Goal: Check status: Check status

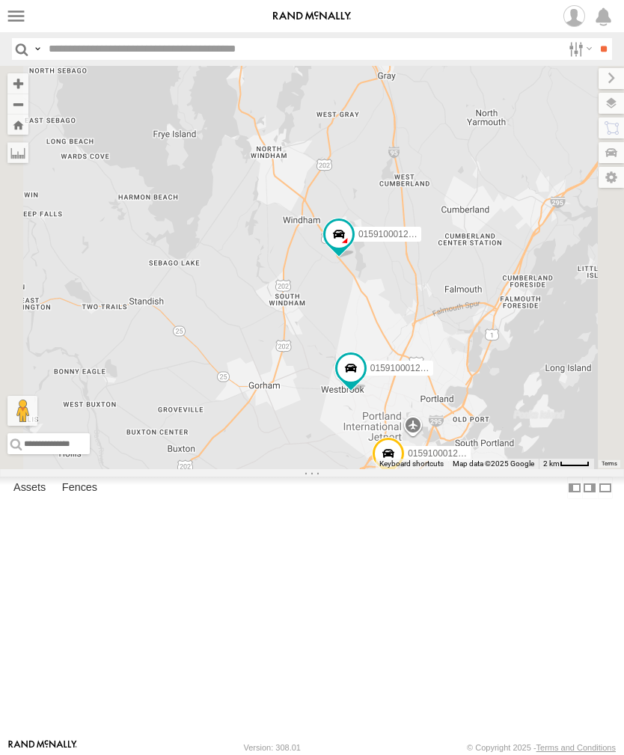
click at [11, 12] on label at bounding box center [16, 16] width 22 height 22
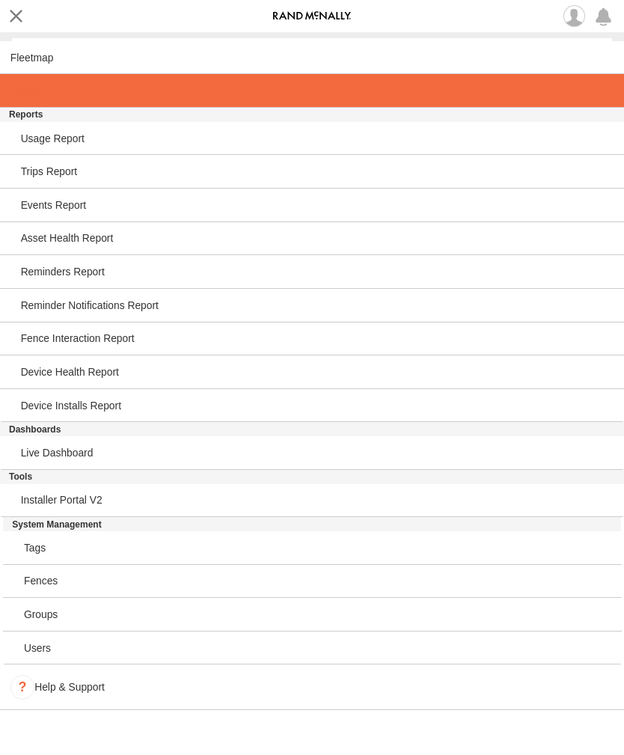
click at [22, 92] on span at bounding box center [25, 91] width 31 height 12
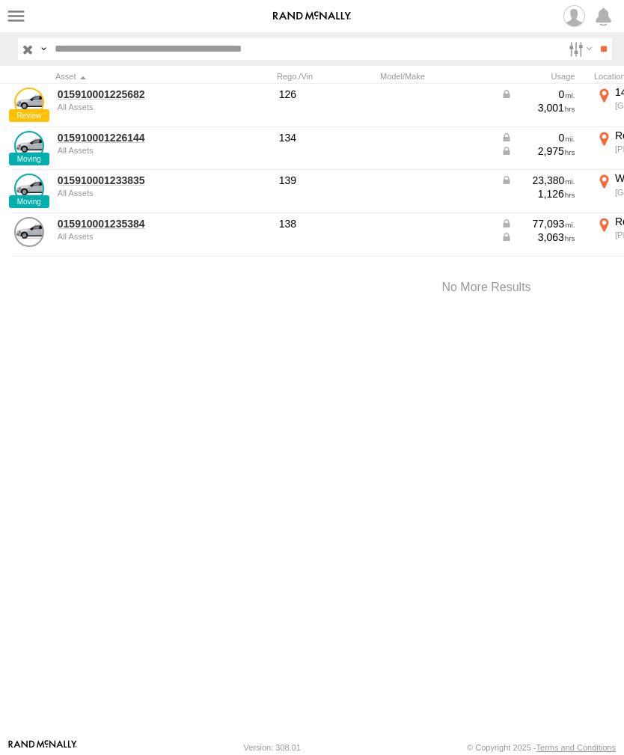
click at [77, 186] on link "015910001233835" at bounding box center [130, 180] width 145 height 13
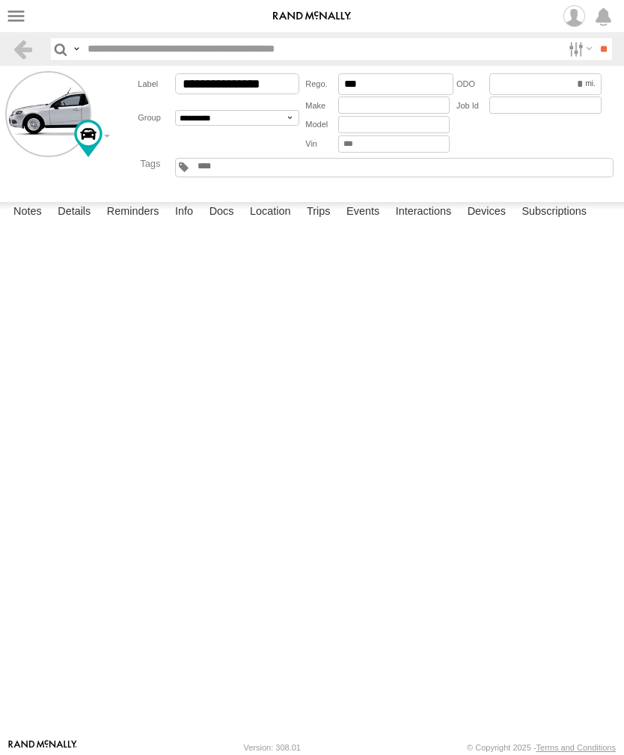
click at [372, 223] on label "Events" at bounding box center [363, 212] width 48 height 21
click at [8, 13] on label at bounding box center [16, 16] width 22 height 22
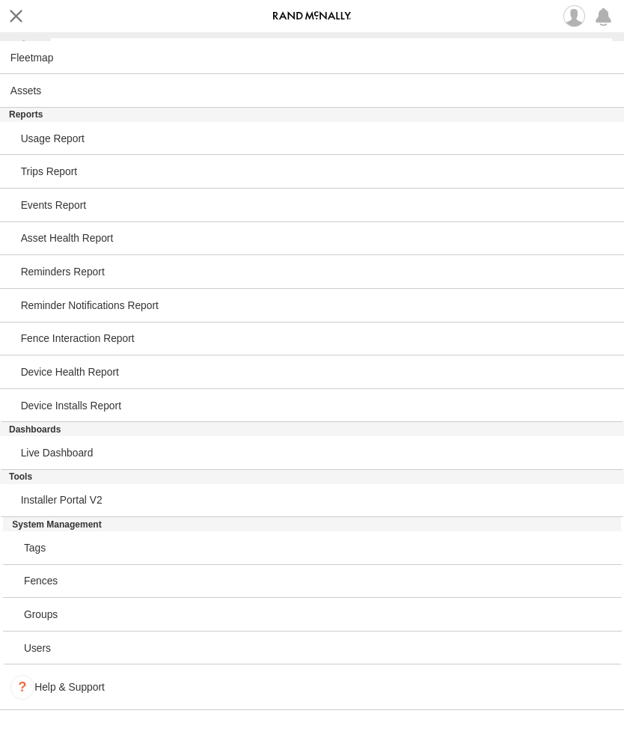
scroll to position [0, 0]
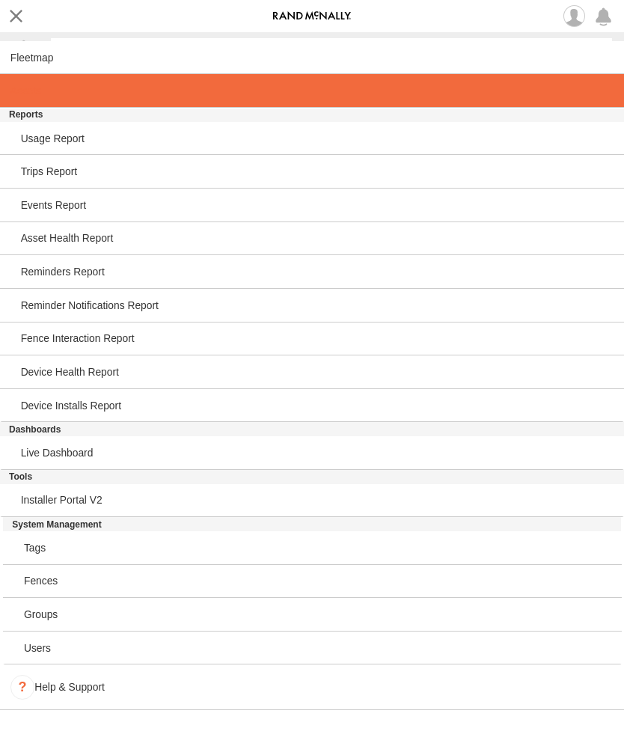
click at [17, 87] on span at bounding box center [25, 91] width 31 height 12
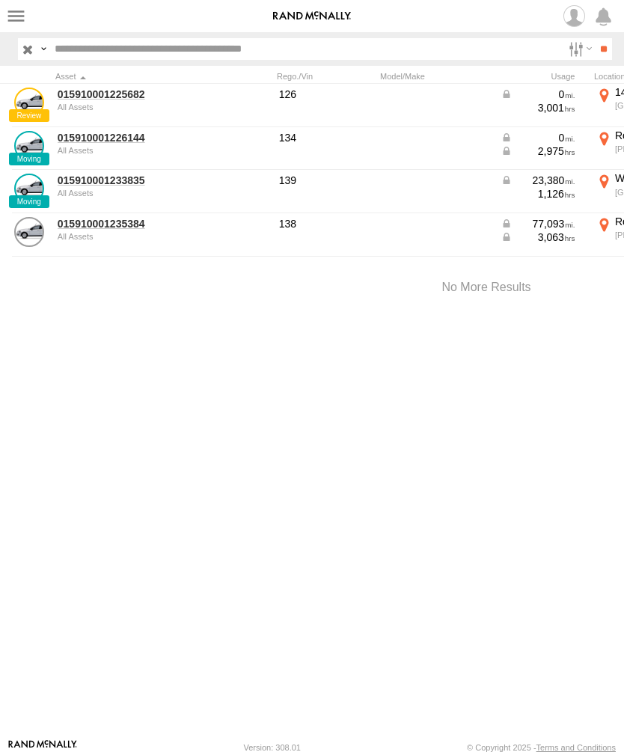
click at [83, 143] on link "015910001226144" at bounding box center [130, 137] width 145 height 13
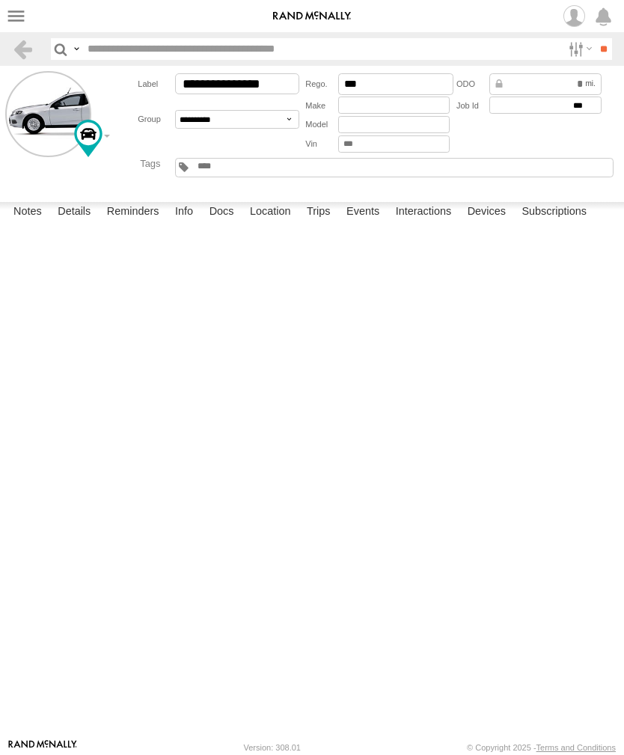
click at [377, 223] on label "Events" at bounding box center [363, 212] width 48 height 21
